Goal: Check status: Check status

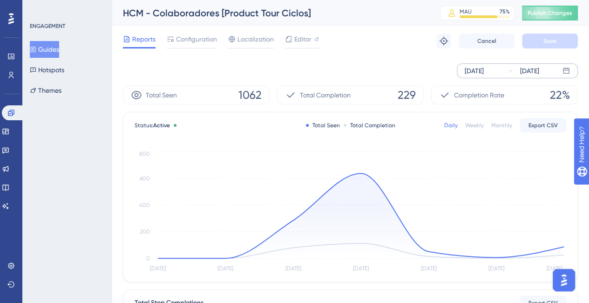
click at [484, 71] on div "[DATE]" at bounding box center [474, 70] width 19 height 11
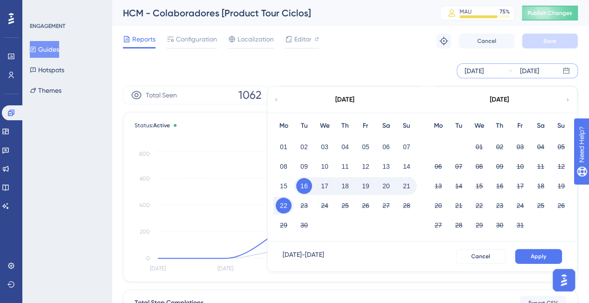
click at [409, 61] on div "Sep 16 2025 Sep 22 2025 September 2025 Mo Tu We Th Fr Sa Su 01 02 03 04 05 06 0…" at bounding box center [350, 71] width 455 height 30
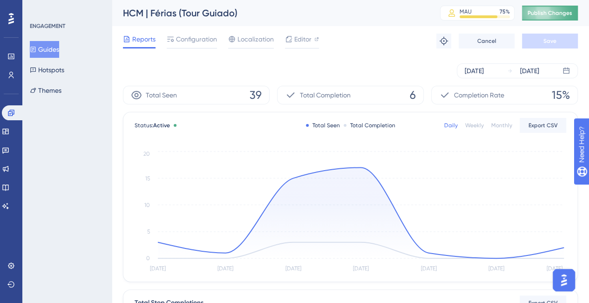
click at [559, 14] on span "Publish Changes" at bounding box center [550, 12] width 45 height 7
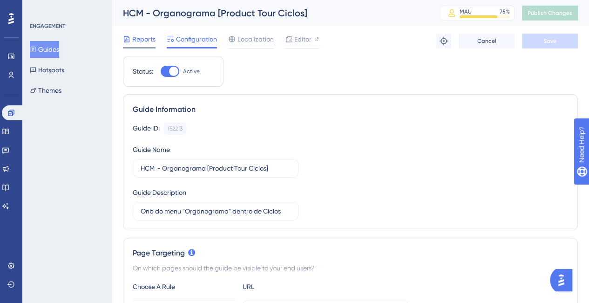
click at [147, 39] on span "Reports" at bounding box center [143, 39] width 23 height 11
click at [146, 40] on span "Reports" at bounding box center [143, 39] width 23 height 11
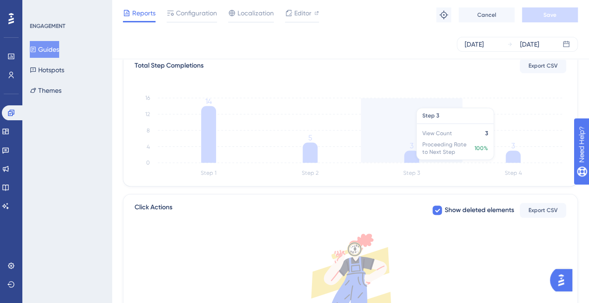
scroll to position [234, 0]
